Goal: Complete application form

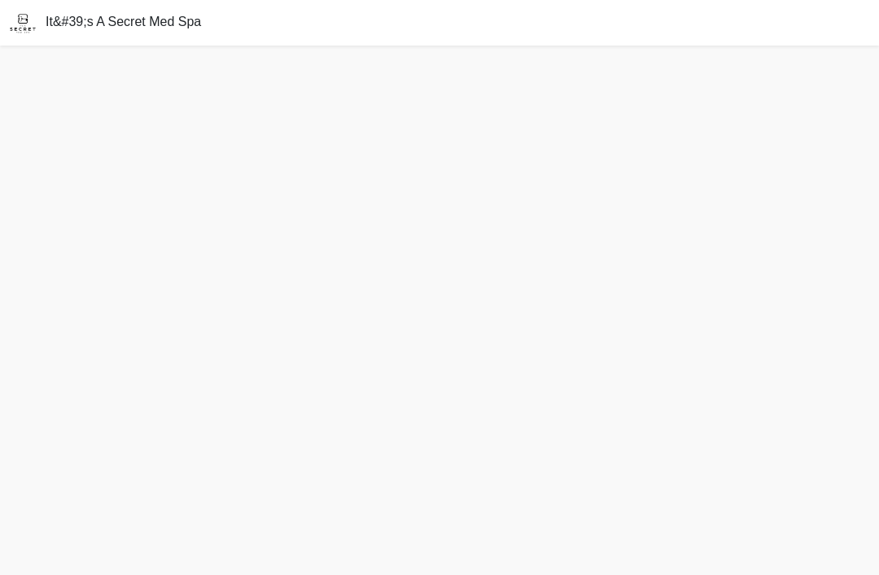
scroll to position [5, 0]
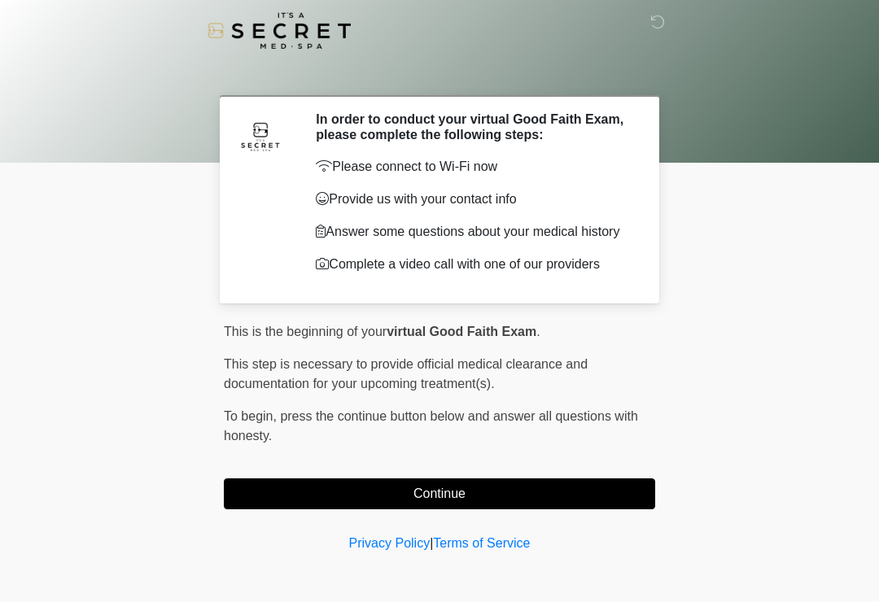
click at [259, 506] on button "Continue" at bounding box center [439, 493] width 431 height 31
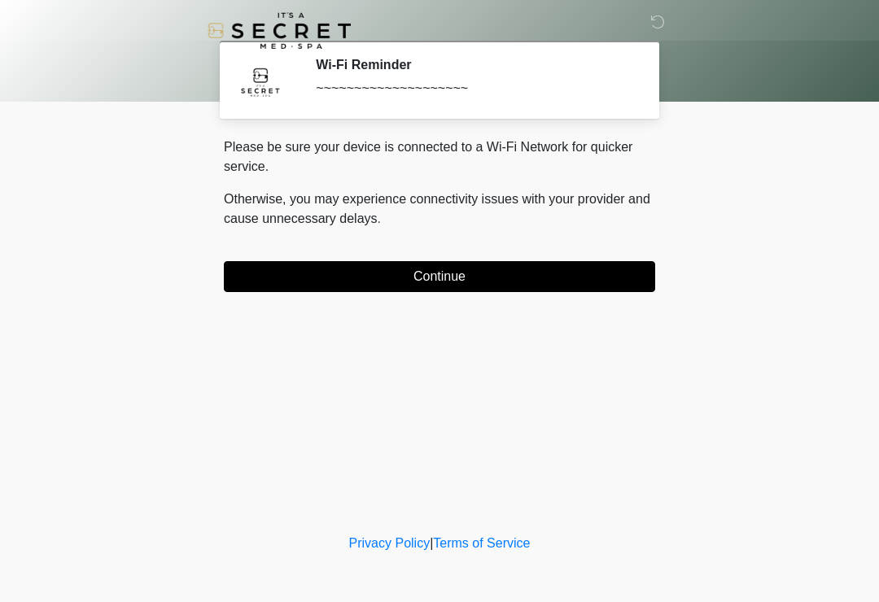
click at [277, 289] on button "Continue" at bounding box center [439, 276] width 431 height 31
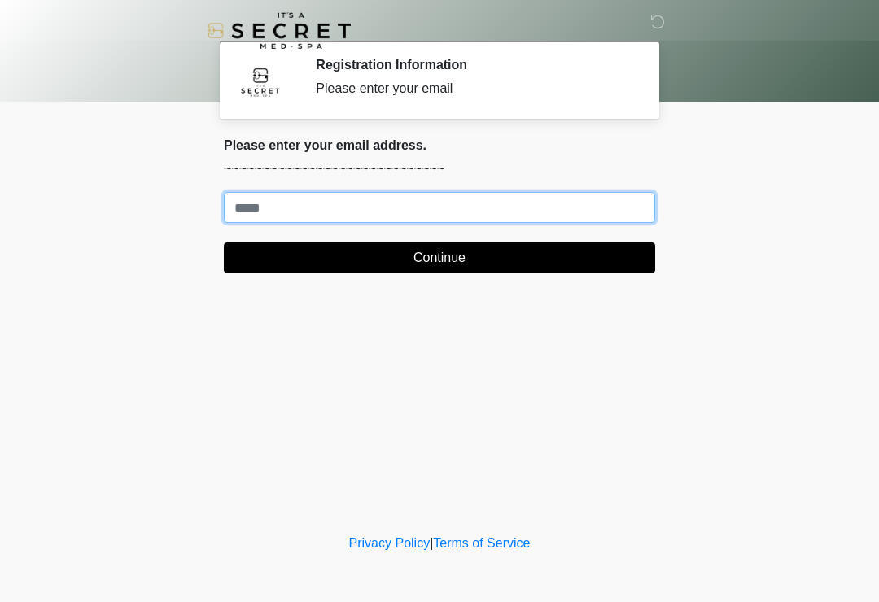
click at [329, 206] on input "Where should we email your treatment plan?" at bounding box center [439, 207] width 431 height 31
type input "**********"
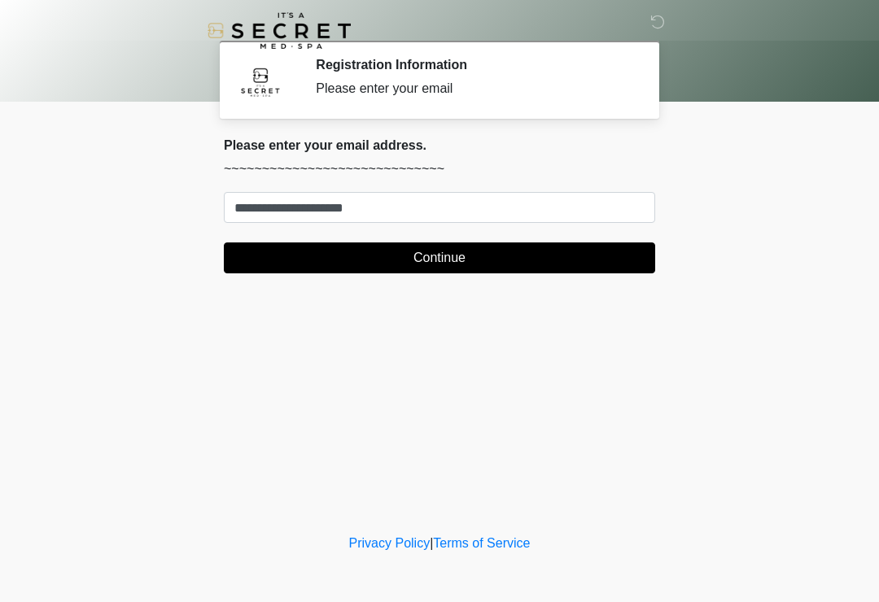
click at [623, 257] on button "Continue" at bounding box center [439, 257] width 431 height 31
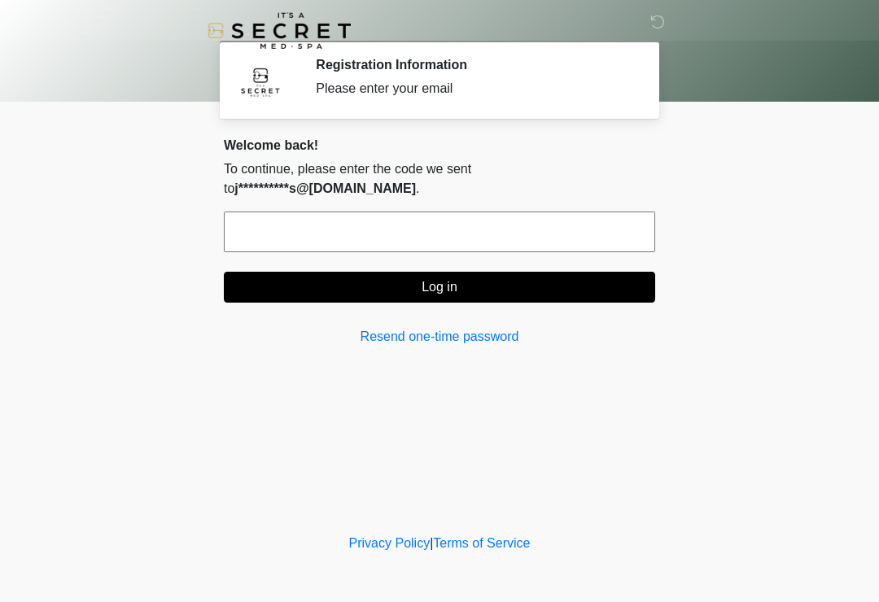
click at [400, 212] on input "text" at bounding box center [439, 232] width 431 height 41
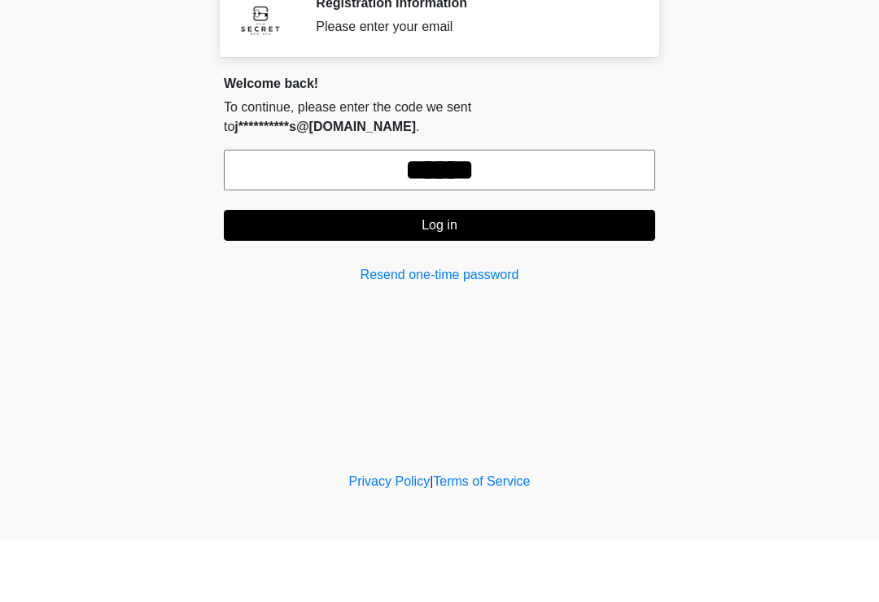
type input "******"
click at [605, 272] on button "Log in" at bounding box center [439, 287] width 431 height 31
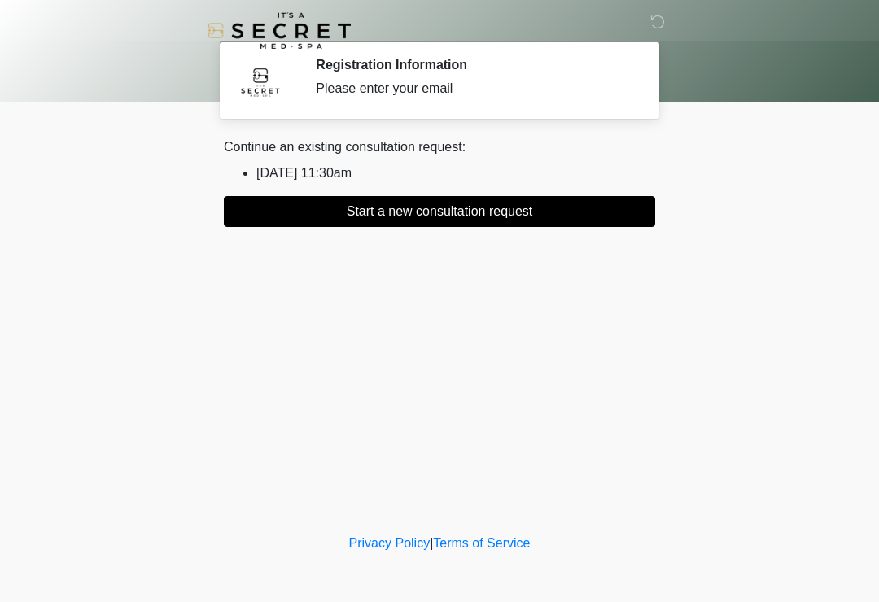
click at [579, 226] on button "Start a new consultation request" at bounding box center [439, 211] width 431 height 31
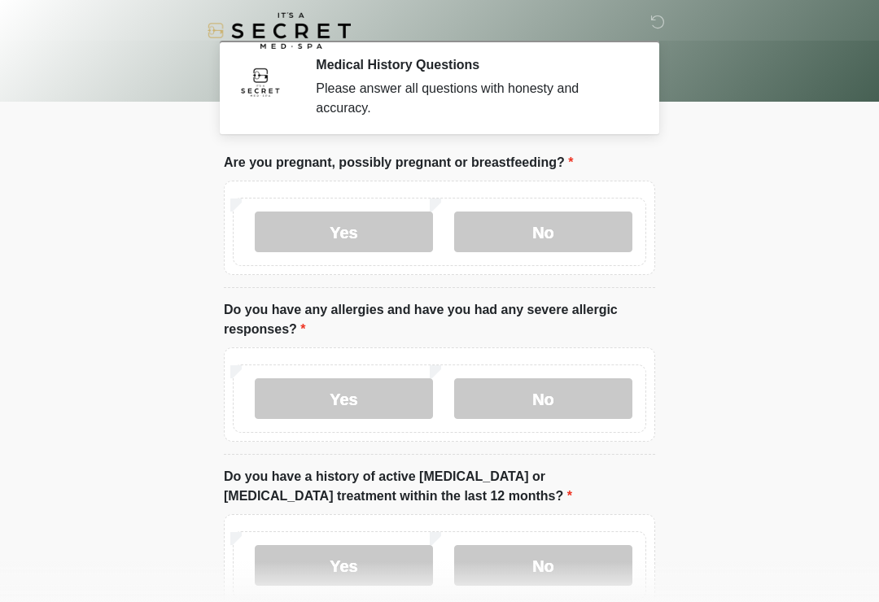
click at [568, 208] on div "Yes No" at bounding box center [439, 232] width 413 height 68
click at [530, 232] on label "No" at bounding box center [543, 232] width 178 height 41
click at [534, 395] on label "No" at bounding box center [543, 398] width 178 height 41
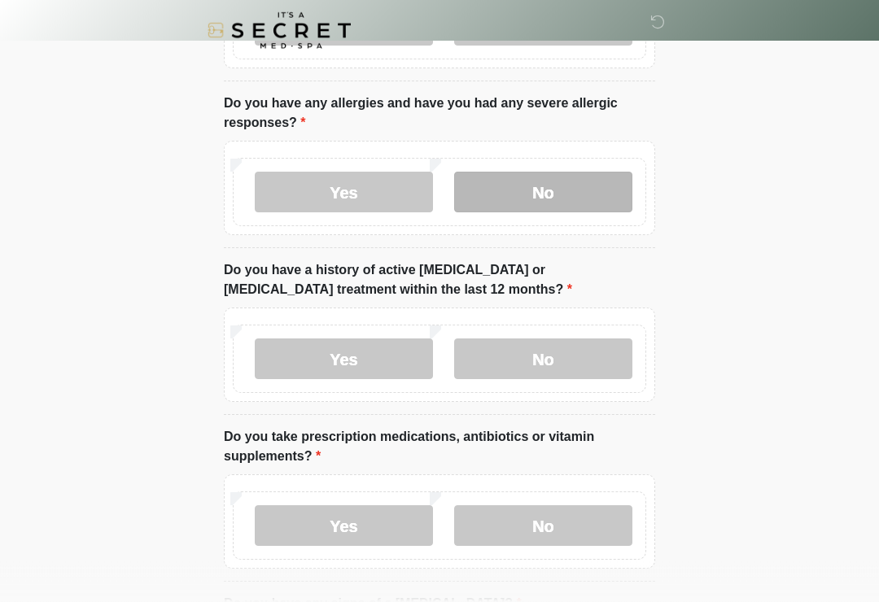
scroll to position [247, 0]
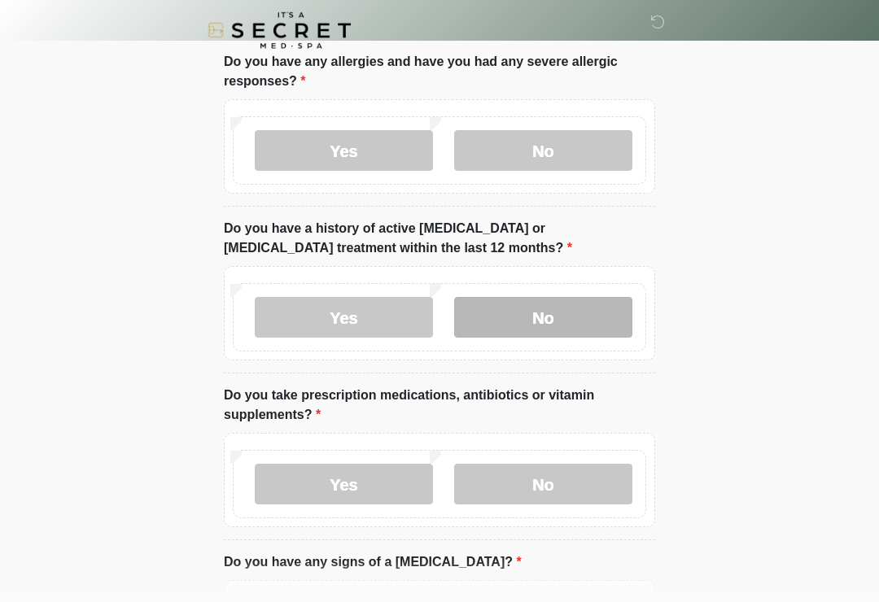
click at [568, 322] on label "No" at bounding box center [543, 318] width 178 height 41
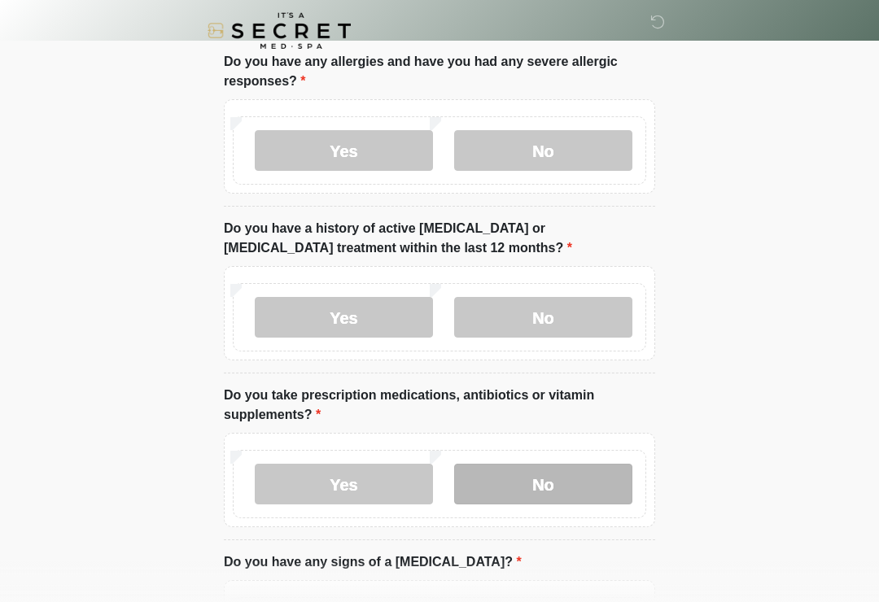
click at [556, 479] on label "No" at bounding box center [543, 484] width 178 height 41
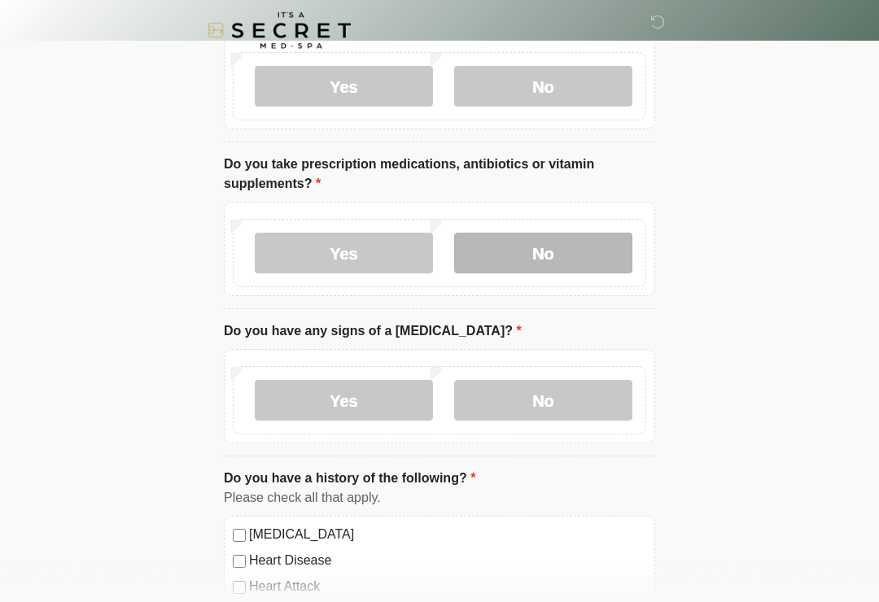
scroll to position [512, 0]
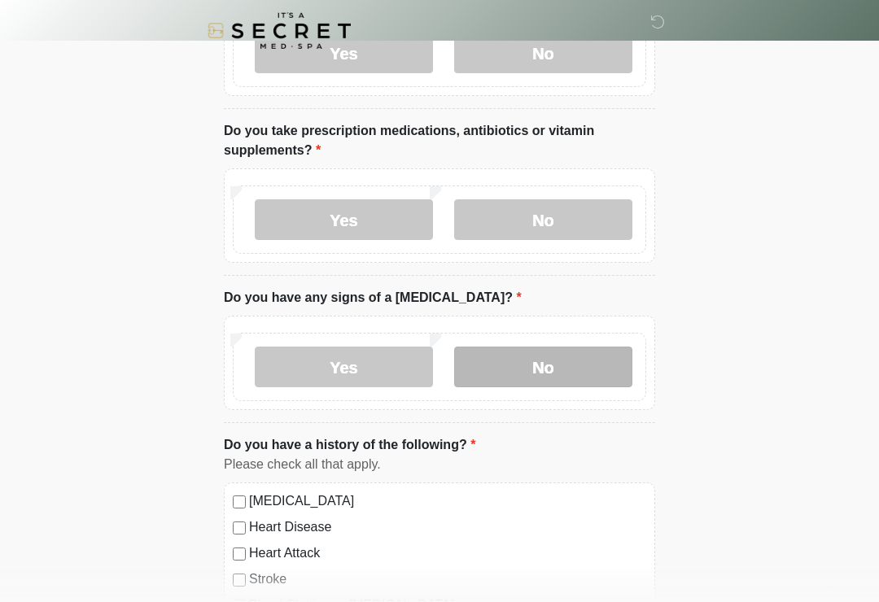
click at [582, 368] on label "No" at bounding box center [543, 367] width 178 height 41
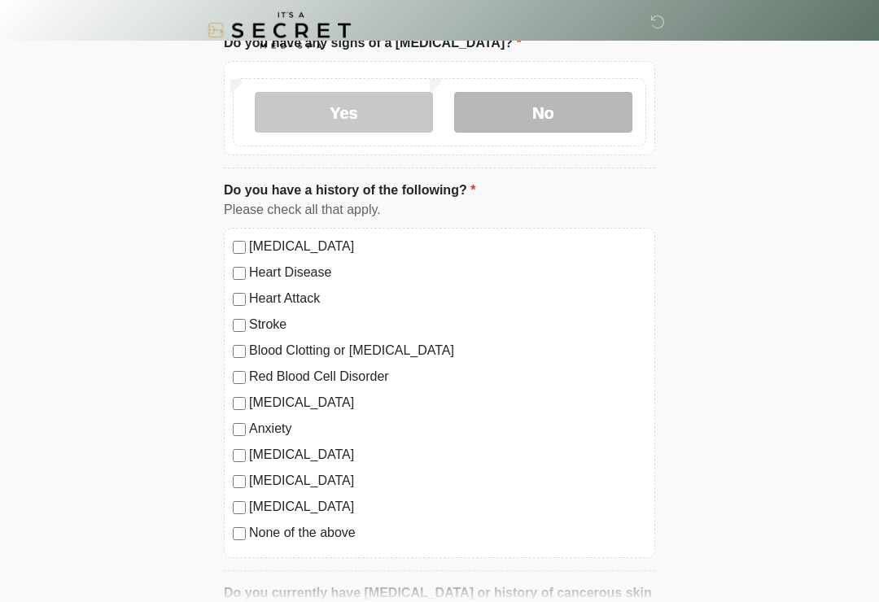
scroll to position [769, 0]
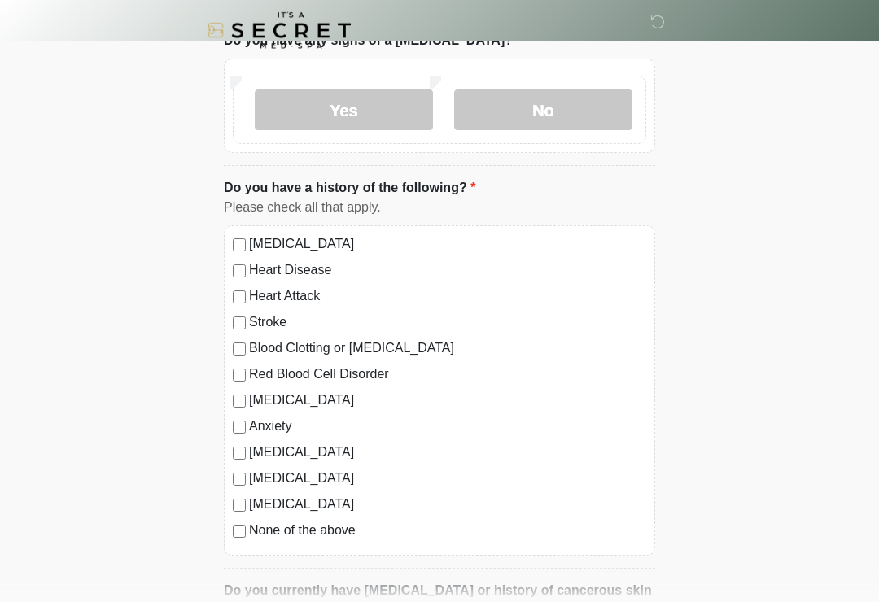
click at [260, 525] on label "None of the above" at bounding box center [447, 531] width 397 height 20
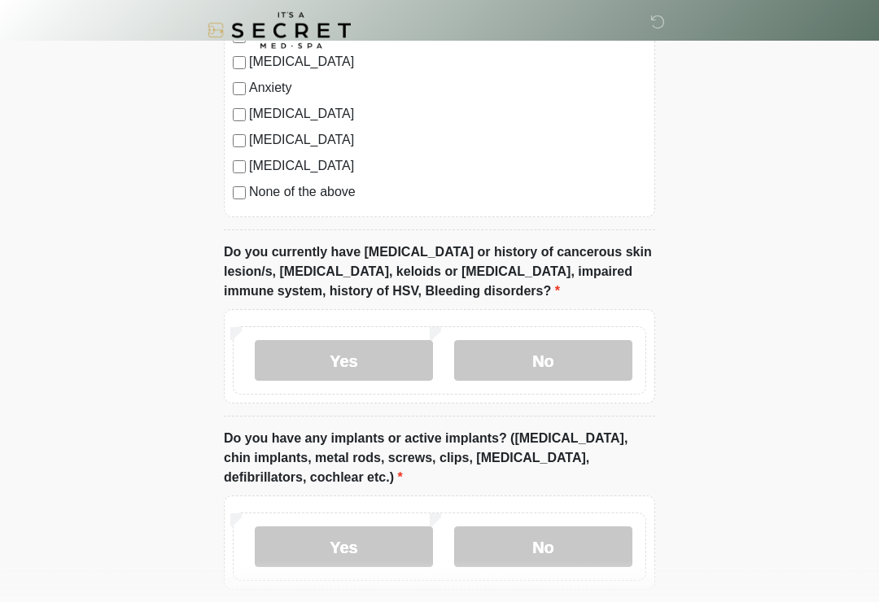
scroll to position [1114, 0]
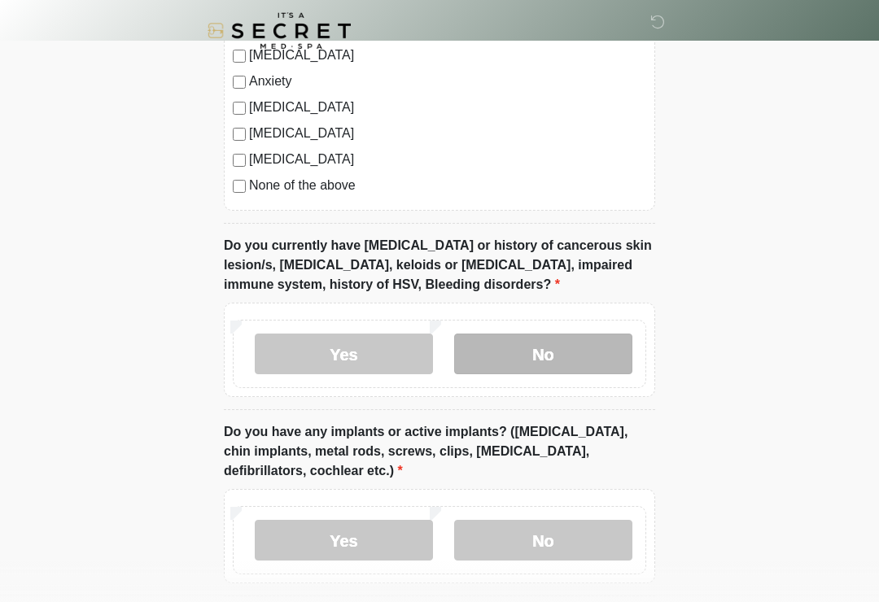
click at [579, 344] on label "No" at bounding box center [543, 354] width 178 height 41
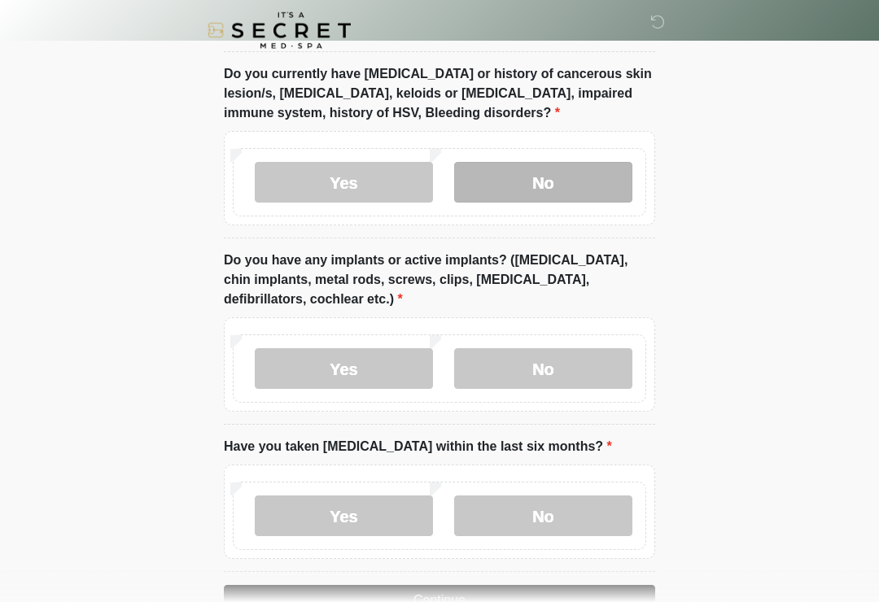
scroll to position [1299, 0]
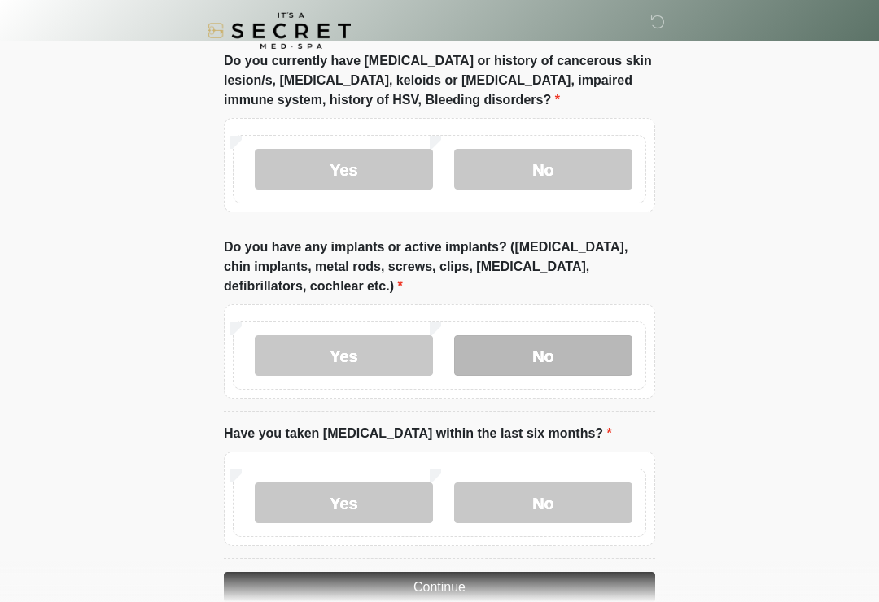
click at [565, 350] on label "No" at bounding box center [543, 355] width 178 height 41
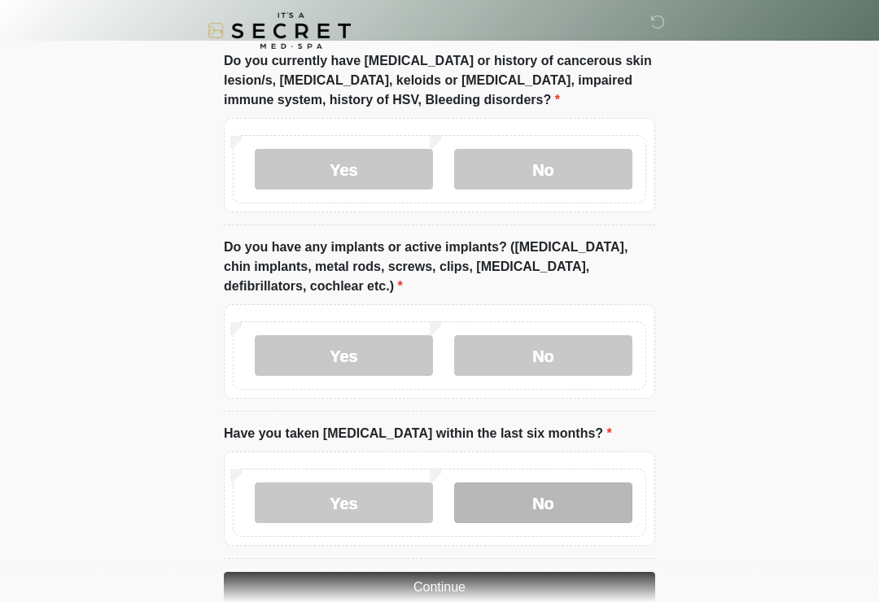
click at [561, 501] on label "No" at bounding box center [543, 502] width 178 height 41
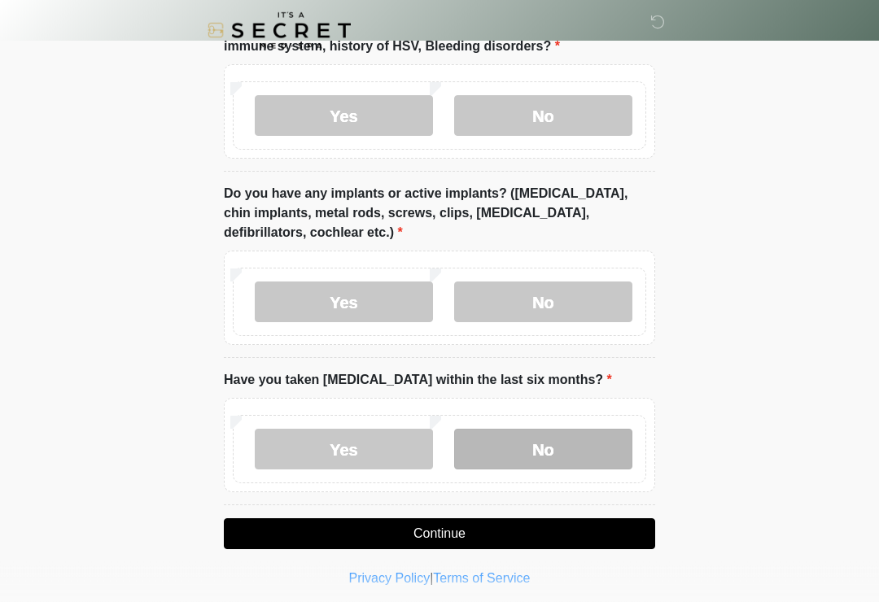
scroll to position [1359, 0]
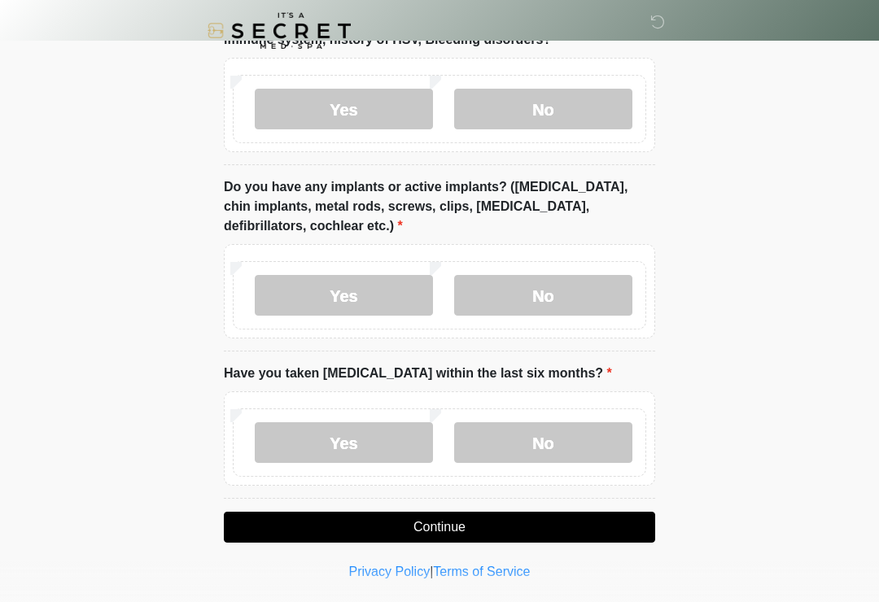
click at [544, 520] on button "Continue" at bounding box center [439, 527] width 431 height 31
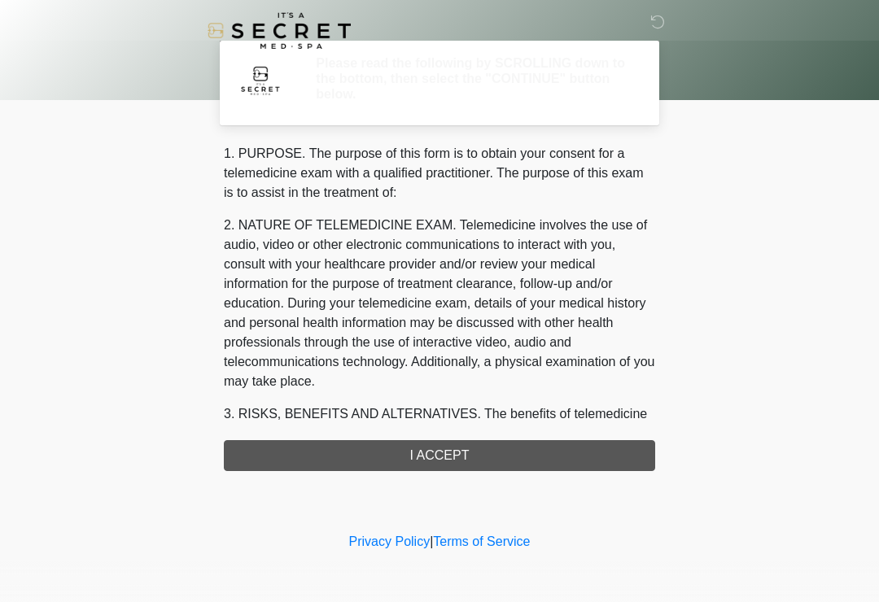
scroll to position [0, 0]
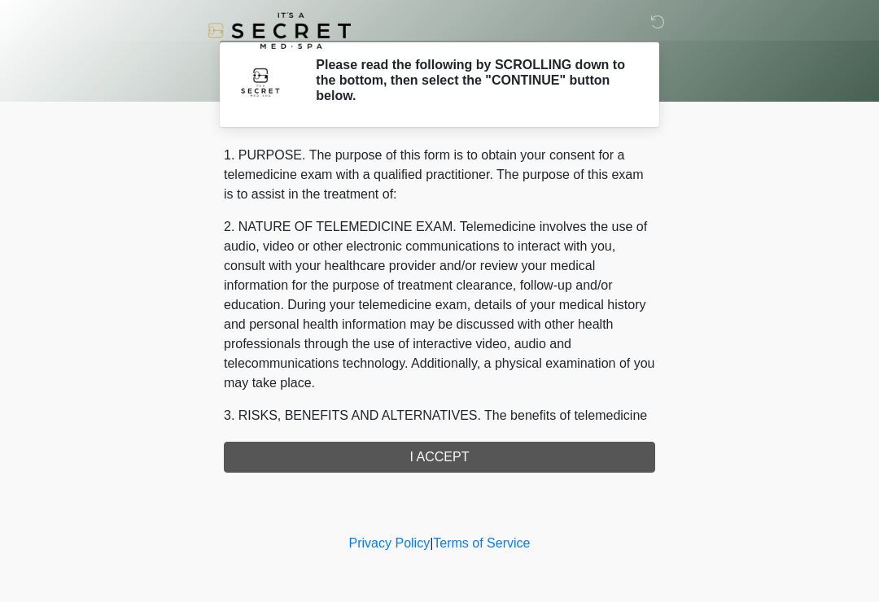
click at [434, 455] on div "1. PURPOSE. The purpose of this form is to obtain your consent for a telemedici…" at bounding box center [439, 309] width 431 height 327
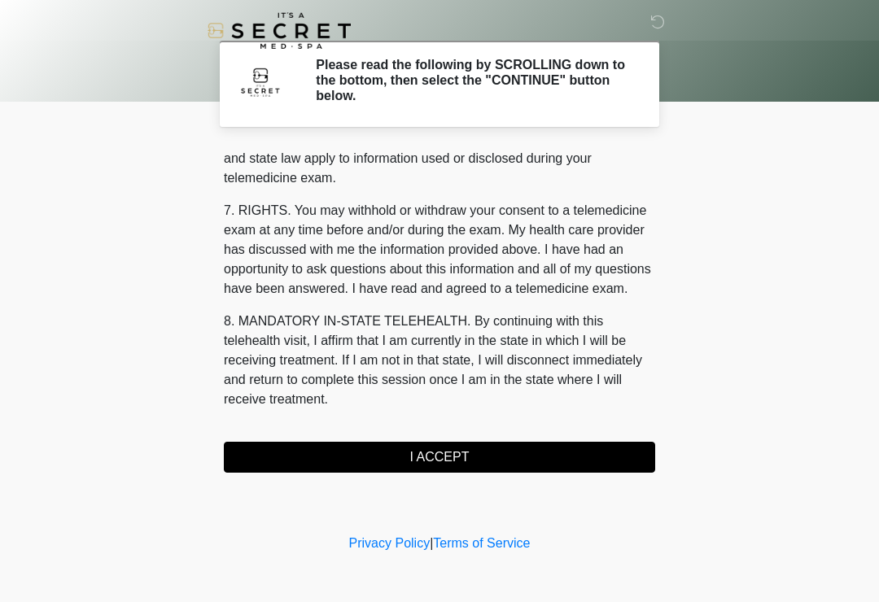
scroll to position [667, 0]
click at [439, 451] on button "I ACCEPT" at bounding box center [439, 457] width 431 height 31
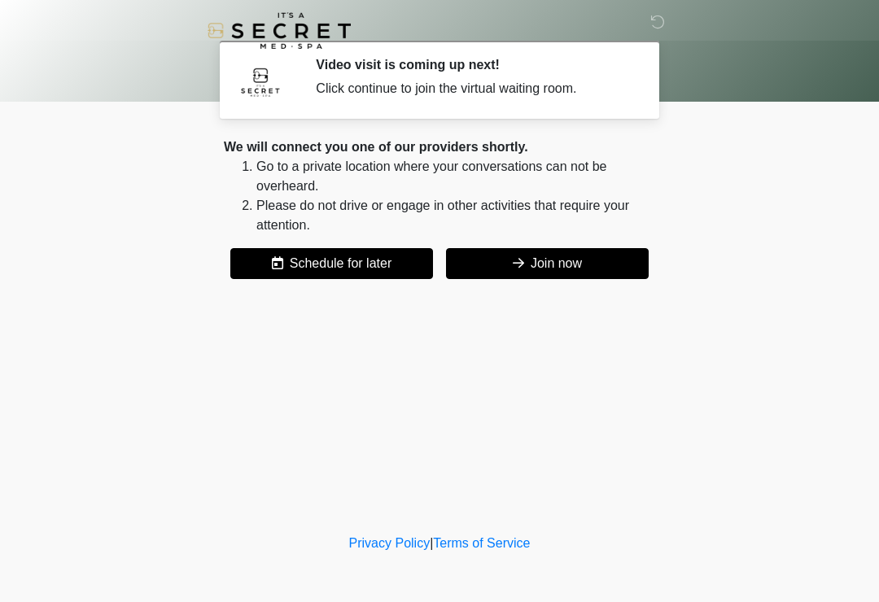
click at [578, 257] on button "Join now" at bounding box center [547, 263] width 203 height 31
